Goal: Find specific page/section: Find specific page/section

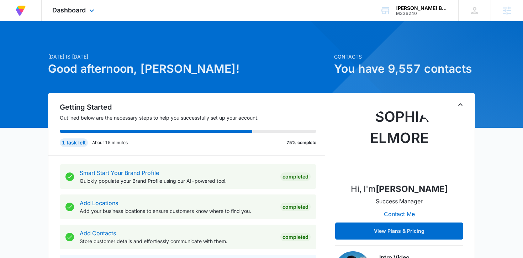
click at [96, 15] on div "Dashboard Apps Reputation Forms CRM Email Social Payments POS Content Ads Intel…" at bounding box center [74, 10] width 65 height 21
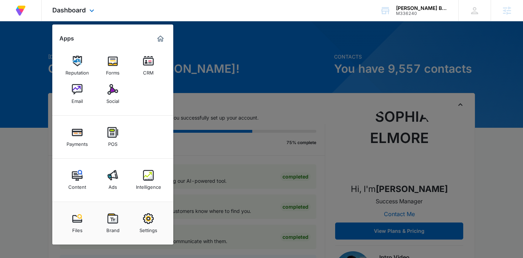
click at [105, 194] on div "Content Ads Intelligence" at bounding box center [112, 180] width 121 height 43
click at [109, 188] on div "Ads" at bounding box center [112, 185] width 9 height 9
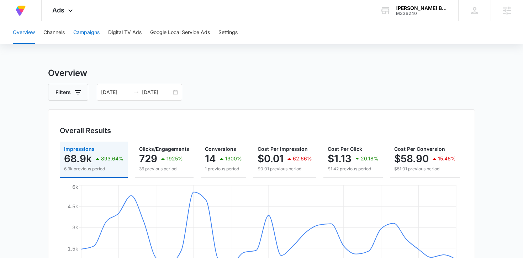
click at [86, 36] on button "Campaigns" at bounding box center [86, 32] width 26 height 23
click at [17, 32] on button "Overview" at bounding box center [24, 32] width 22 height 23
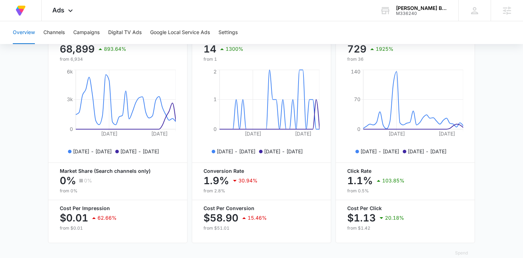
scroll to position [308, 0]
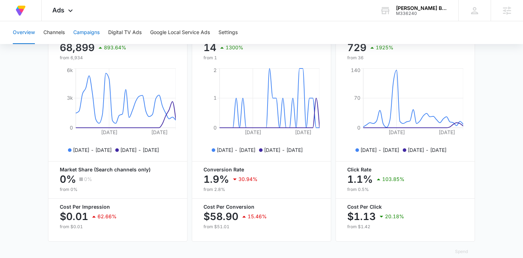
click at [83, 33] on button "Campaigns" at bounding box center [86, 32] width 26 height 23
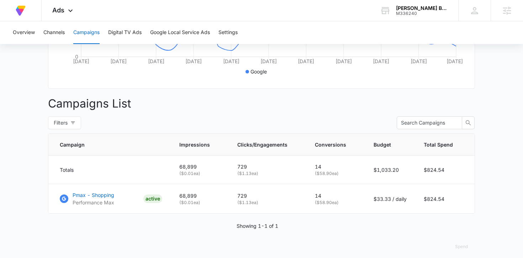
scroll to position [216, 0]
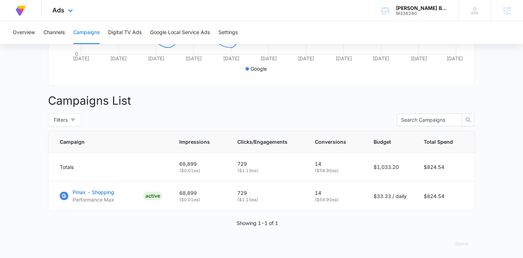
click at [67, 4] on div "Ads Apps Reputation Forms CRM Email Social Payments POS Content Ads Intelligenc…" at bounding box center [64, 10] width 44 height 21
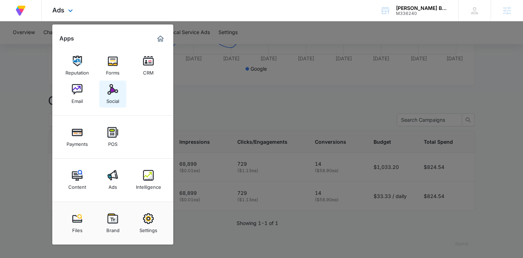
click at [108, 96] on div "Social" at bounding box center [112, 99] width 13 height 9
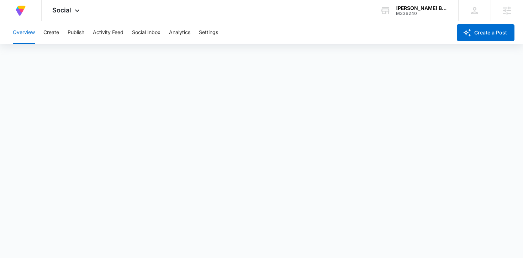
scroll to position [2, 0]
